Goal: Task Accomplishment & Management: Manage account settings

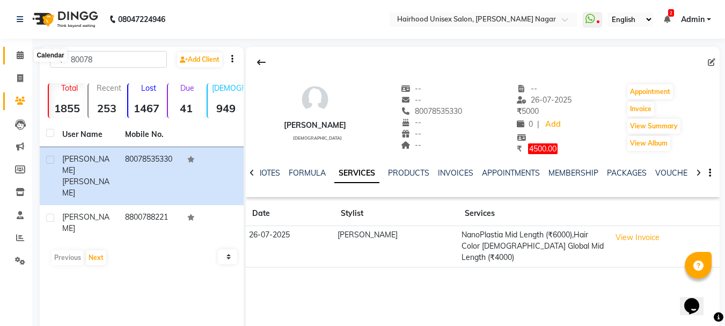
click at [18, 57] on icon at bounding box center [20, 55] width 7 height 8
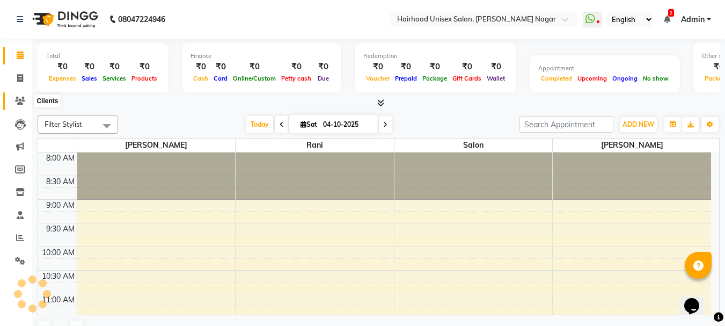
click at [20, 100] on icon at bounding box center [20, 101] width 10 height 8
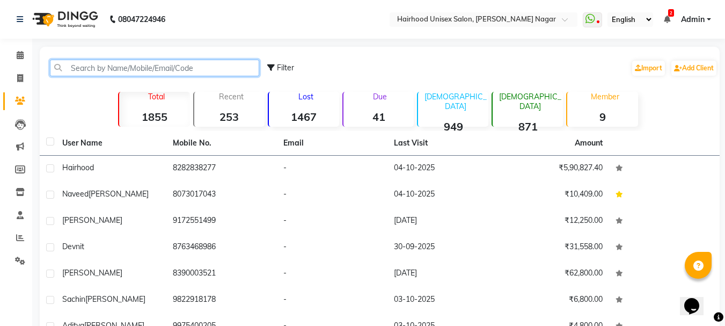
click at [130, 70] on input "text" at bounding box center [154, 68] width 209 height 17
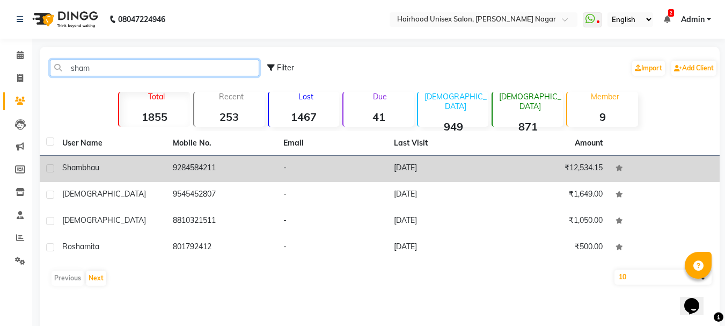
type input "sham"
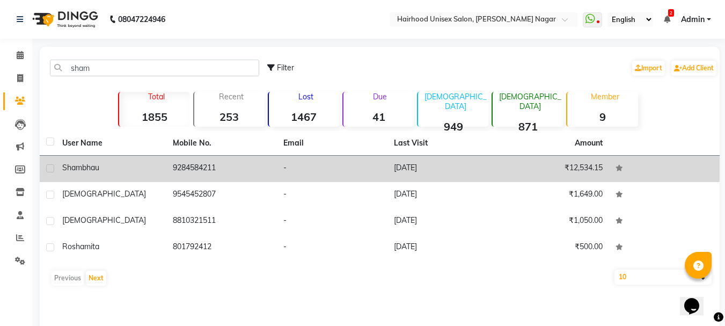
click at [203, 173] on td "9284584211" at bounding box center [221, 169] width 111 height 26
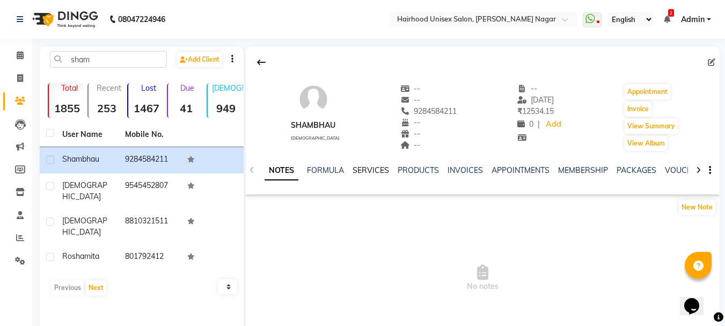
click at [363, 170] on link "SERVICES" at bounding box center [371, 170] width 36 height 10
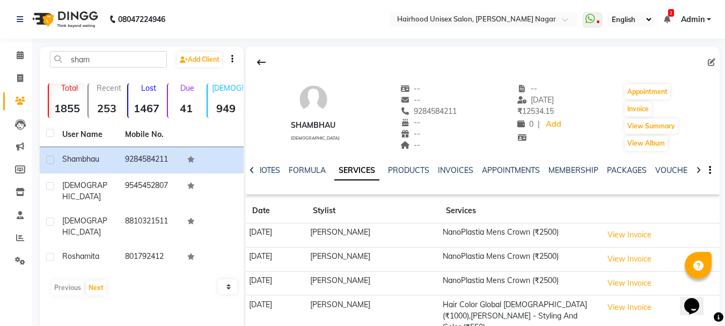
scroll to position [70, 0]
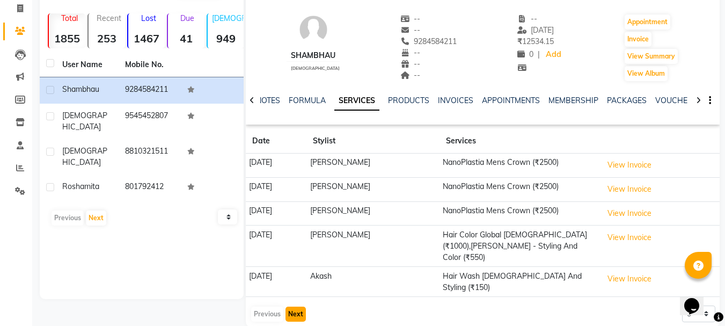
click at [294, 306] on button "Next" at bounding box center [295, 313] width 20 height 15
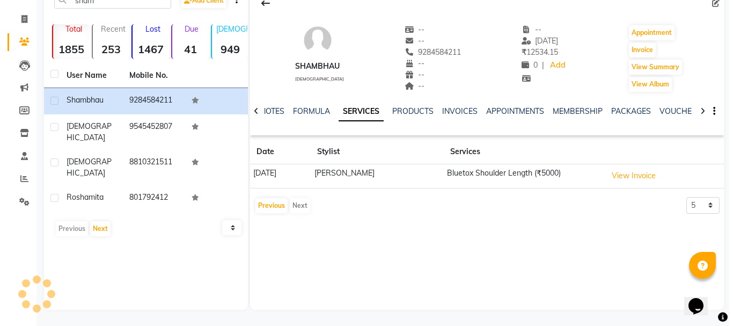
scroll to position [59, 0]
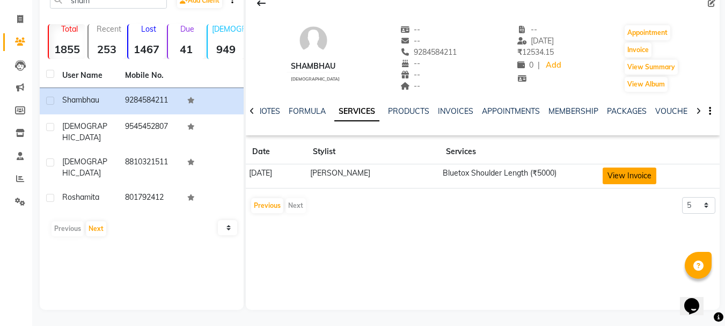
click at [630, 172] on button "View Invoice" at bounding box center [630, 175] width 54 height 17
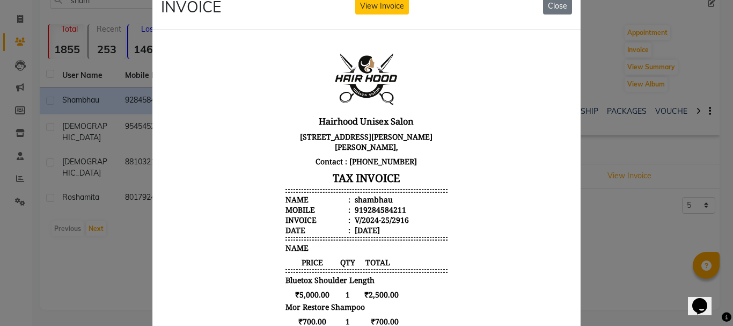
scroll to position [0, 0]
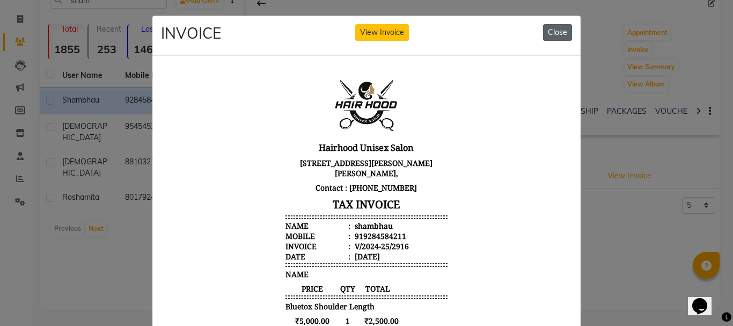
click at [551, 34] on button "Close" at bounding box center [557, 32] width 29 height 17
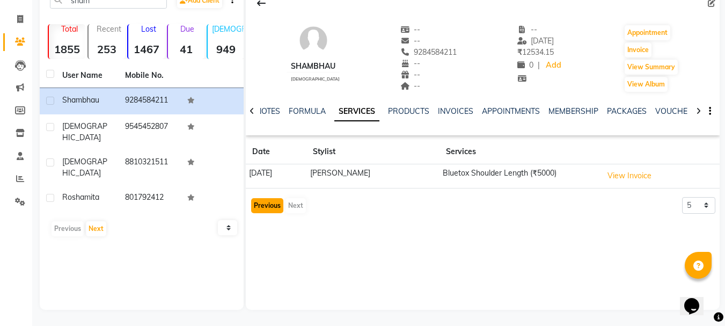
click at [263, 205] on button "Previous" at bounding box center [267, 205] width 32 height 15
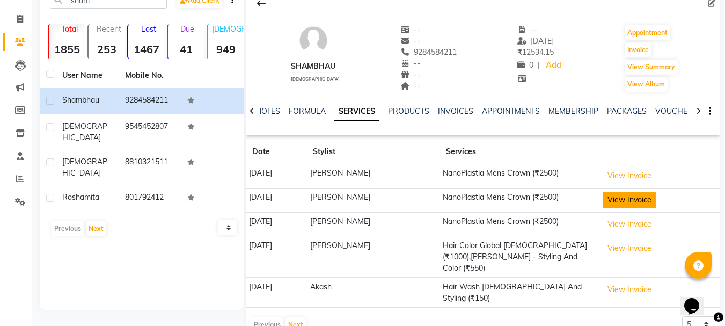
click at [613, 200] on button "View Invoice" at bounding box center [630, 200] width 54 height 17
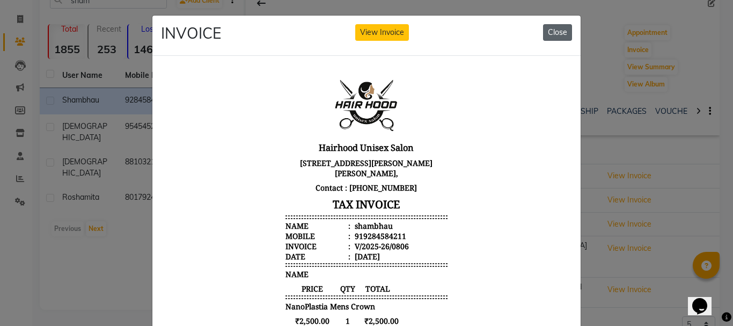
click at [551, 33] on button "Close" at bounding box center [557, 32] width 29 height 17
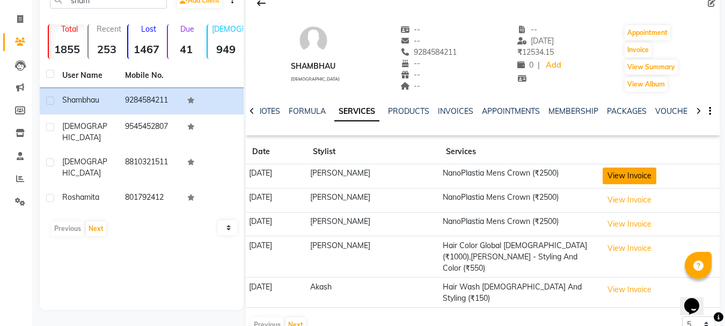
click at [625, 179] on button "View Invoice" at bounding box center [630, 175] width 54 height 17
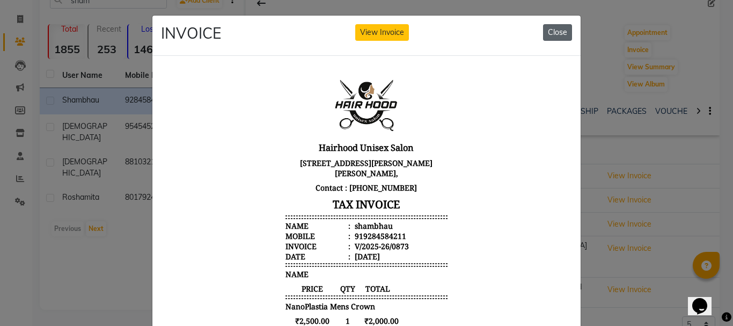
click at [562, 34] on button "Close" at bounding box center [557, 32] width 29 height 17
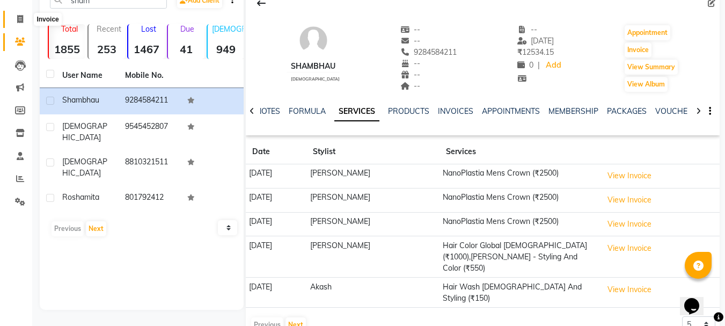
drag, startPoint x: 21, startPoint y: 20, endPoint x: 34, endPoint y: 3, distance: 21.5
click at [21, 20] on icon at bounding box center [20, 19] width 6 height 8
select select "service"
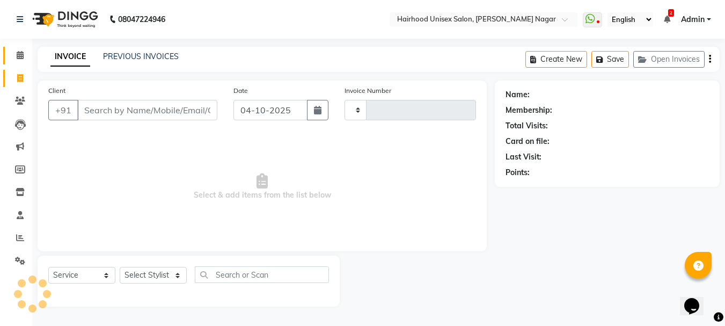
type input "1169"
select select "754"
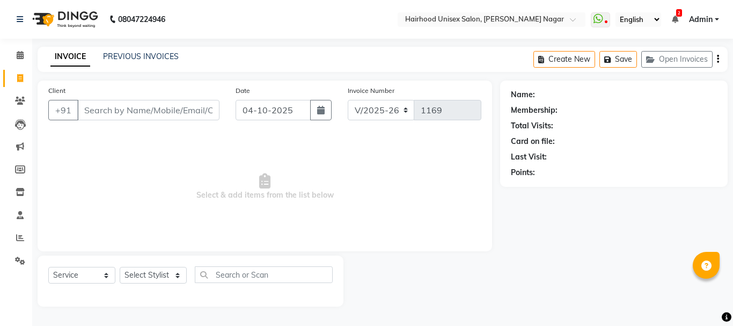
select select "754"
select select "service"
click at [21, 56] on icon at bounding box center [20, 55] width 7 height 8
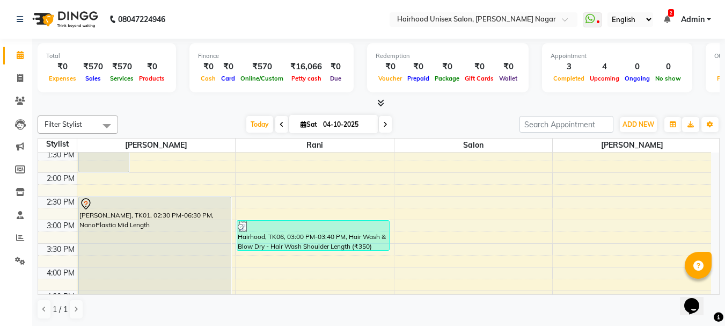
scroll to position [268, 0]
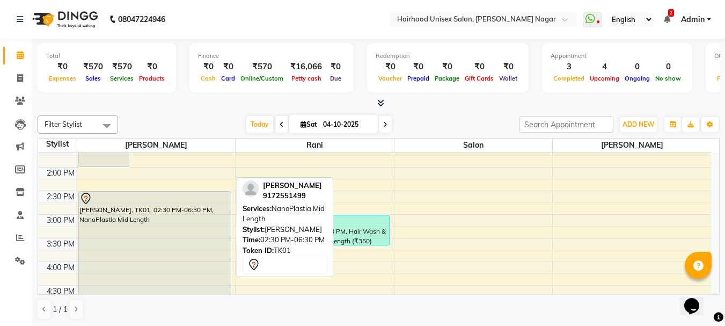
click at [111, 210] on div "[PERSON_NAME], TK01, 02:30 PM-06:30 PM, NanoPlastia Mid Length" at bounding box center [155, 285] width 152 height 187
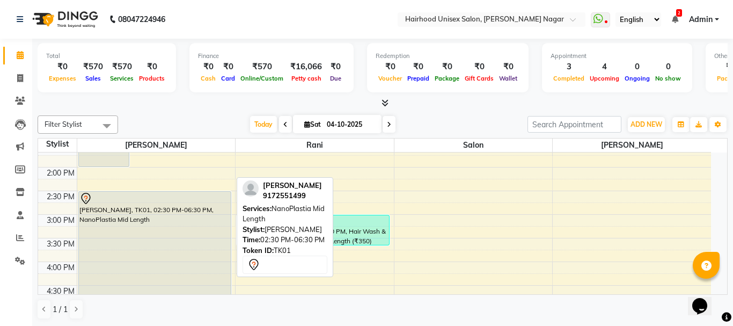
select select "7"
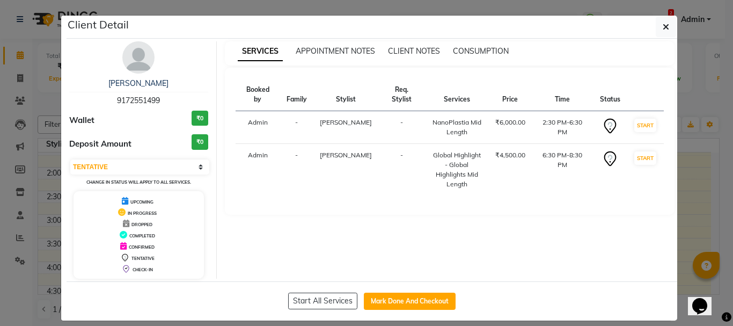
drag, startPoint x: 160, startPoint y: 99, endPoint x: 100, endPoint y: 98, distance: 59.6
click at [100, 98] on div "[PERSON_NAME] 9172551499" at bounding box center [138, 92] width 139 height 28
copy span "9172551499"
click at [663, 21] on span "button" at bounding box center [666, 26] width 6 height 11
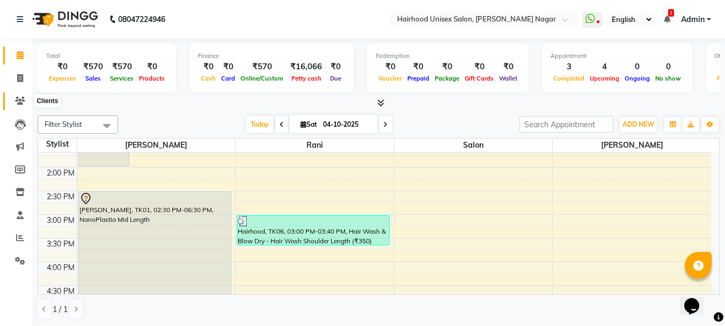
click at [16, 102] on icon at bounding box center [20, 101] width 10 height 8
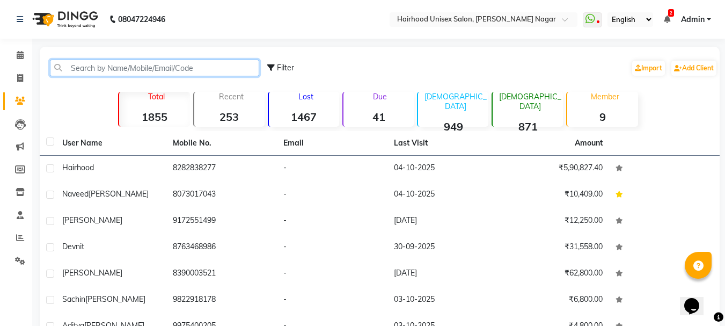
click at [175, 69] on input "text" at bounding box center [154, 68] width 209 height 17
paste input "9172551499"
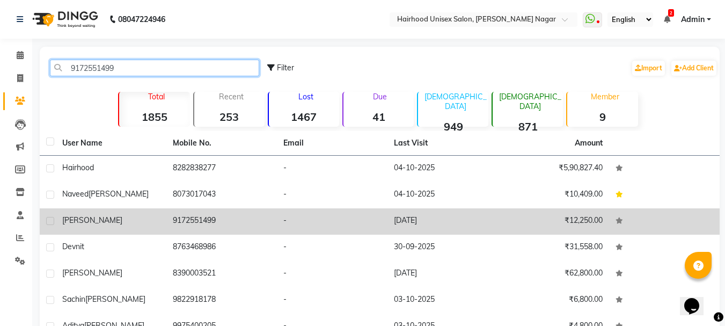
type input "9172551499"
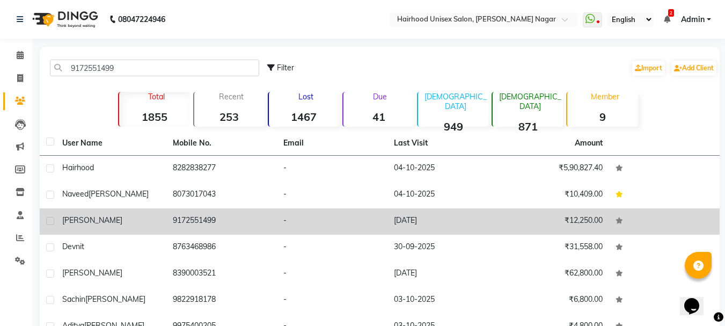
click at [203, 223] on td "9172551499" at bounding box center [221, 221] width 111 height 26
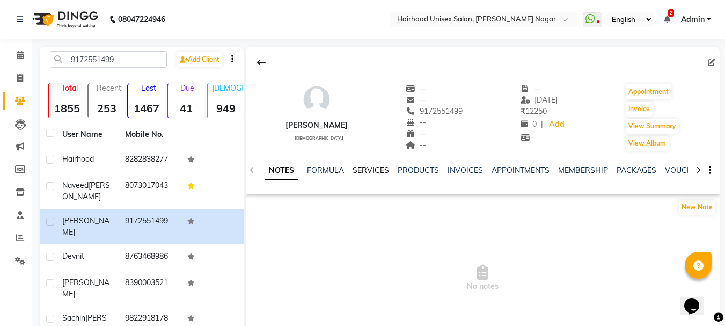
click at [369, 168] on link "SERVICES" at bounding box center [371, 170] width 36 height 10
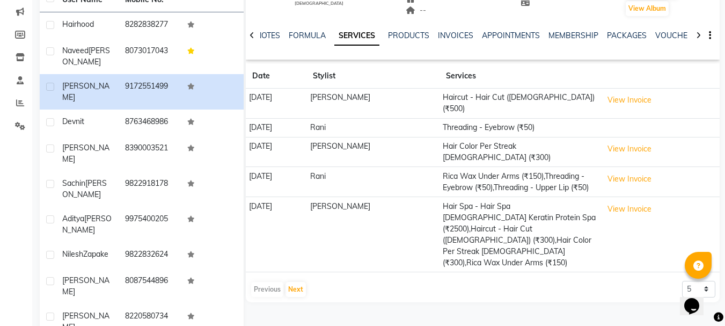
scroll to position [149, 0]
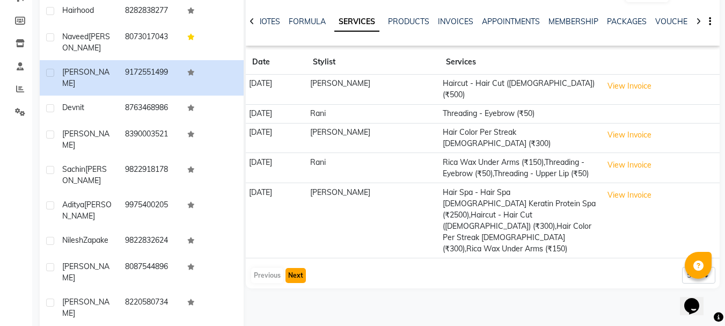
click at [290, 268] on button "Next" at bounding box center [295, 275] width 20 height 15
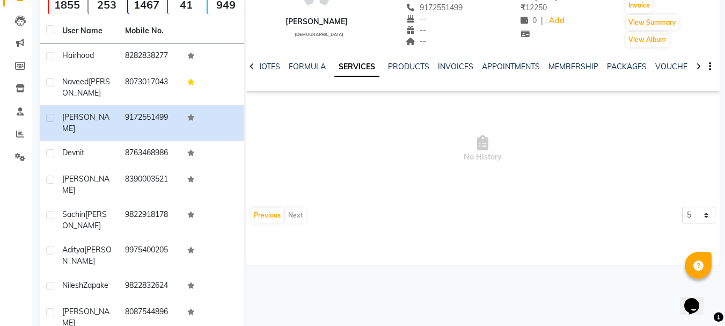
scroll to position [107, 0]
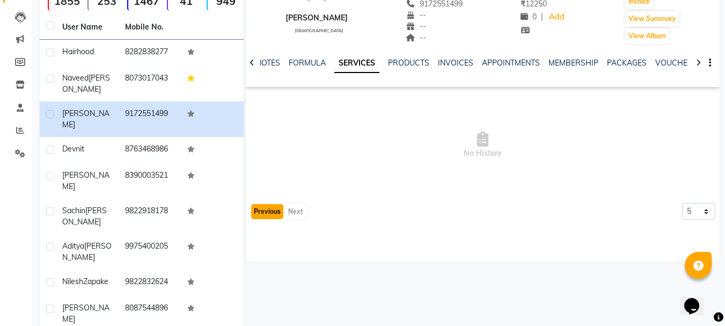
click at [266, 215] on button "Previous" at bounding box center [267, 211] width 32 height 15
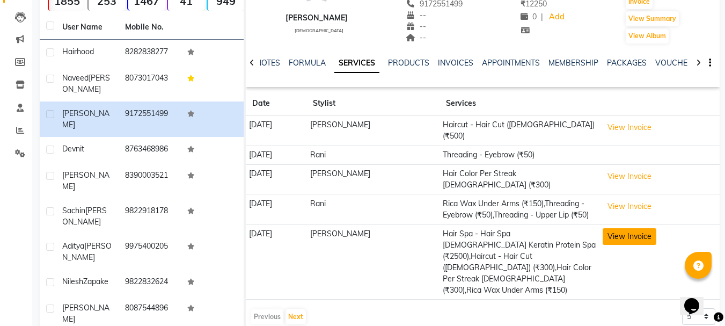
click at [636, 228] on button "View Invoice" at bounding box center [630, 236] width 54 height 17
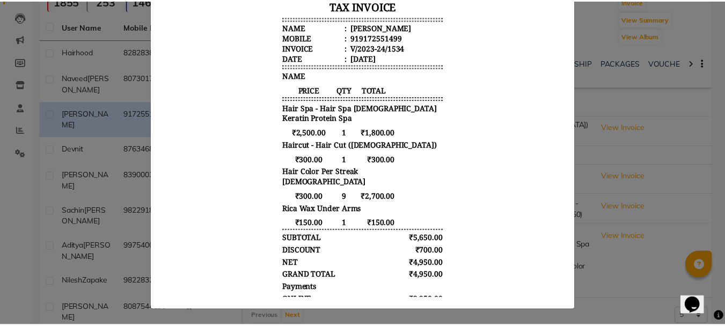
scroll to position [0, 0]
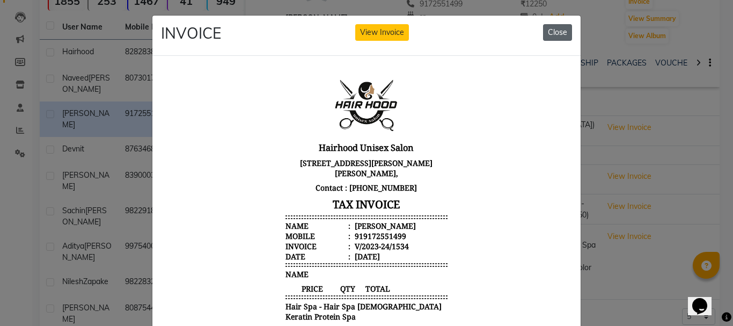
click at [563, 32] on button "Close" at bounding box center [557, 32] width 29 height 17
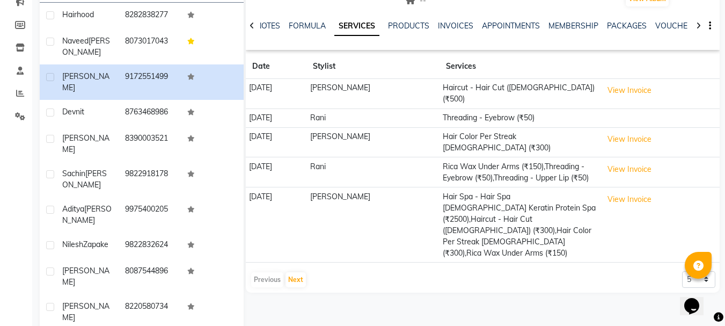
scroll to position [149, 0]
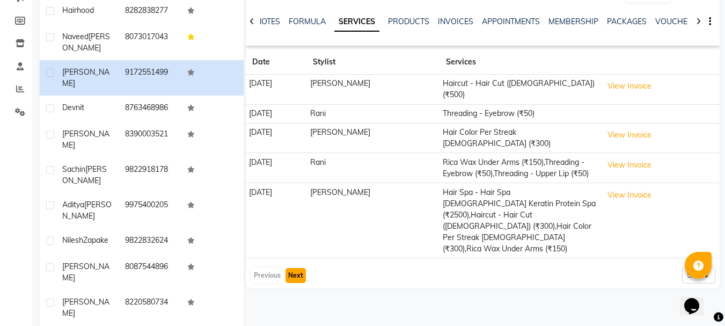
click at [290, 268] on button "Next" at bounding box center [295, 275] width 20 height 15
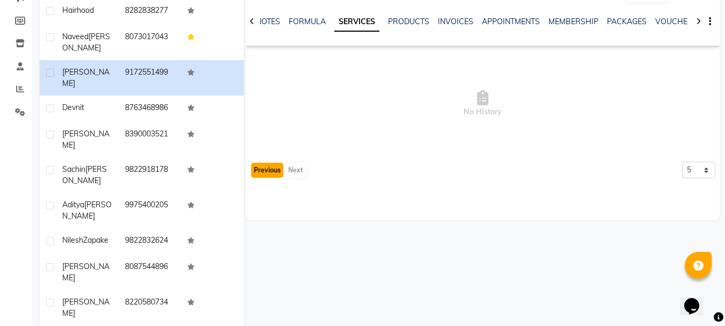
click at [269, 174] on button "Previous" at bounding box center [267, 170] width 32 height 15
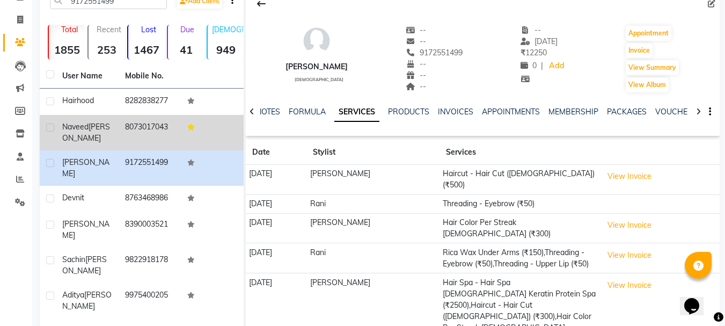
scroll to position [0, 0]
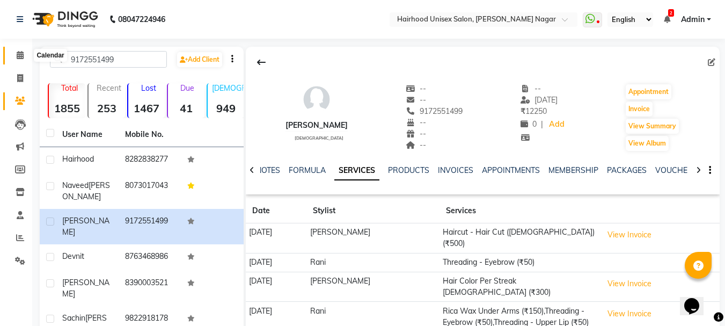
click at [18, 58] on icon at bounding box center [20, 55] width 7 height 8
